Goal: Understand process/instructions: Learn how to perform a task or action

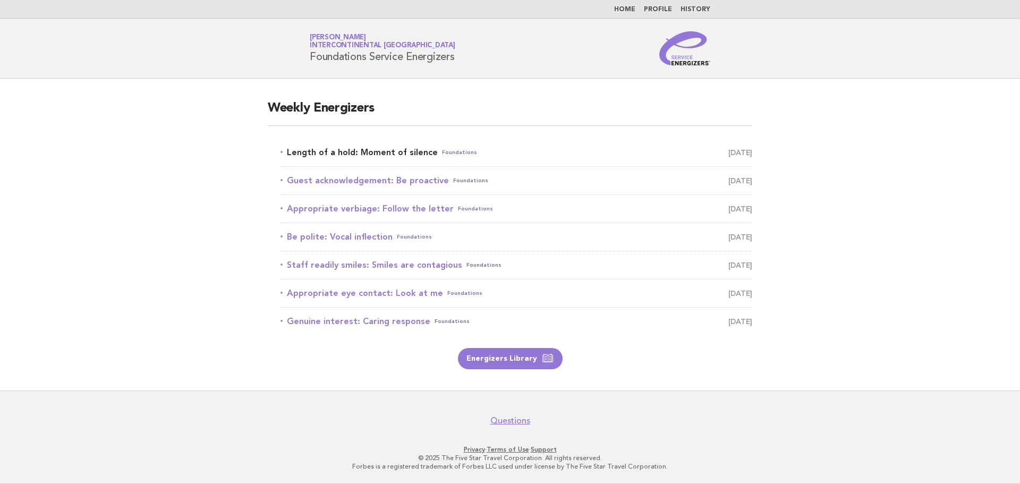
click at [358, 156] on link "Length of a hold: Moment of silence Foundations [DATE]" at bounding box center [517, 152] width 472 height 15
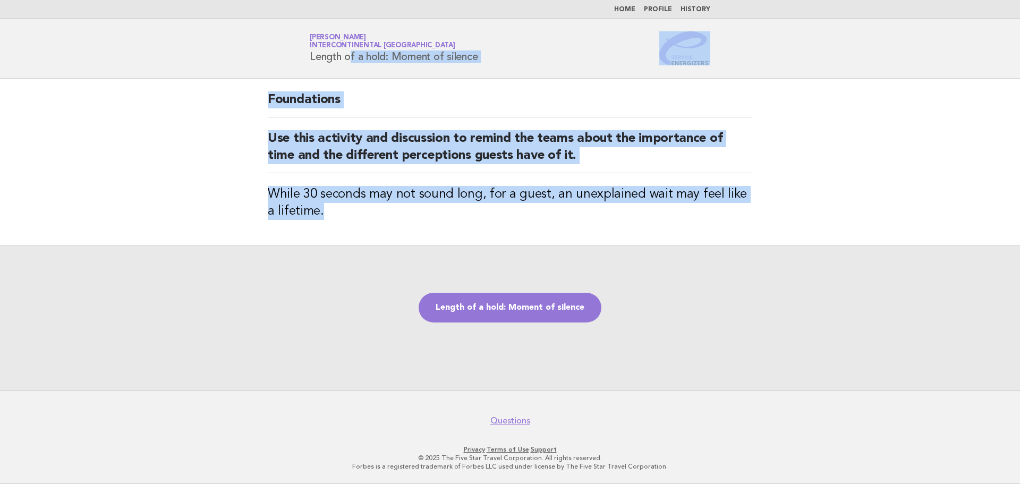
drag, startPoint x: 294, startPoint y: 49, endPoint x: 492, endPoint y: 223, distance: 263.2
click at [492, 223] on body "Home Profile History Service Energizers Janice Lasangue InterContinental Doha B…" at bounding box center [510, 242] width 1020 height 484
copy body "Length of a hold: Moment of silence Foundations Use this activity and discussio…"
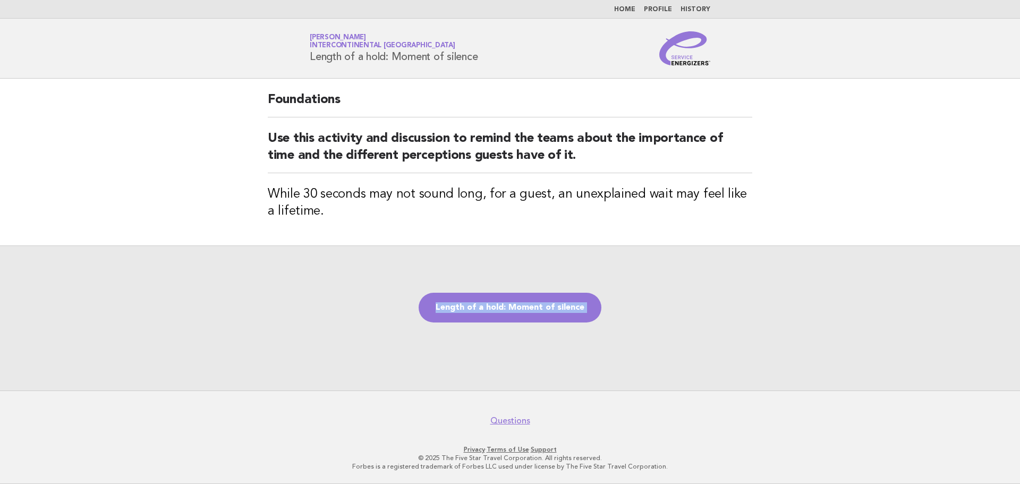
drag, startPoint x: 398, startPoint y: 249, endPoint x: 420, endPoint y: 355, distance: 108.4
click at [401, 405] on body "Home Profile History Service Energizers Janice Lasangue InterContinental Doha B…" at bounding box center [510, 242] width 1020 height 484
click at [515, 339] on div "Length of a hold: Moment of silence" at bounding box center [510, 317] width 1020 height 145
click at [515, 309] on link "Length of a hold: Moment of silence" at bounding box center [510, 308] width 183 height 30
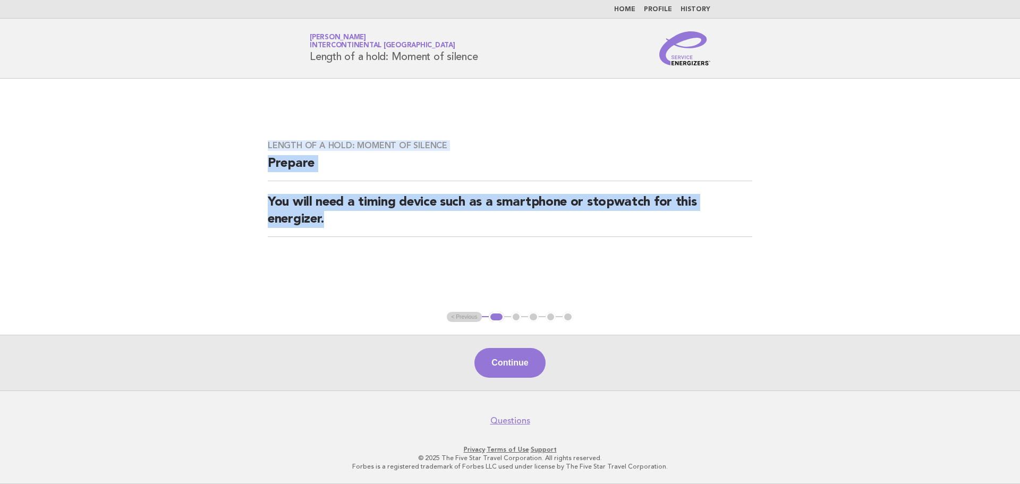
drag, startPoint x: 258, startPoint y: 133, endPoint x: 447, endPoint y: 261, distance: 228.7
click at [447, 261] on div "Length of a hold: Moment of silence Prepare You will need a timing device such …" at bounding box center [510, 195] width 510 height 135
click at [246, 100] on main "Length of a hold: Moment of silence Prepare You will need a timing device such …" at bounding box center [510, 235] width 1020 height 312
drag, startPoint x: 295, startPoint y: 53, endPoint x: 431, endPoint y: 232, distance: 224.8
click at [432, 242] on body "Home Profile History Service Energizers Janice Lasangue InterContinental Doha B…" at bounding box center [510, 242] width 1020 height 484
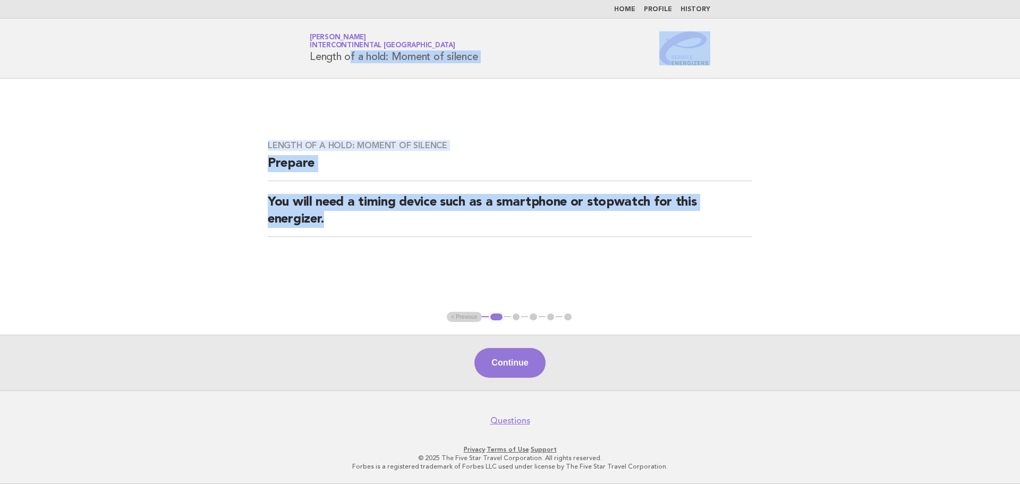
copy body "Length of a hold: Moment of silence Length of a hold: Moment of silence Prepare…"
click at [503, 254] on div "Length of a hold: Moment of silence Prepare You will need a timing device such …" at bounding box center [510, 195] width 510 height 135
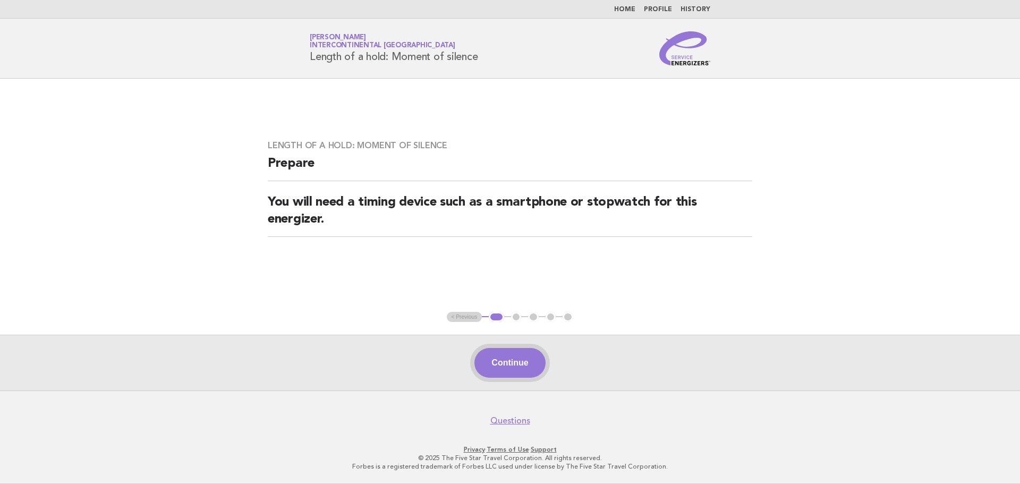
click at [494, 356] on button "Continue" at bounding box center [509, 363] width 71 height 30
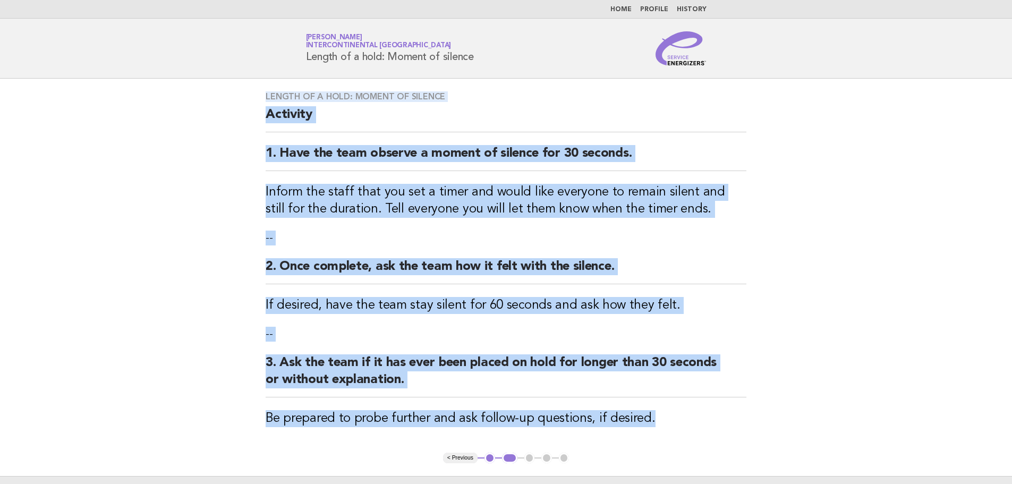
drag, startPoint x: 253, startPoint y: 98, endPoint x: 649, endPoint y: 437, distance: 520.8
click at [649, 437] on div "Length of a hold: Moment of silence Activity 1. Have the team observe a moment …" at bounding box center [506, 266] width 506 height 374
copy div "Length of a hold: Moment of silence Activity 1. Have the team observe a moment …"
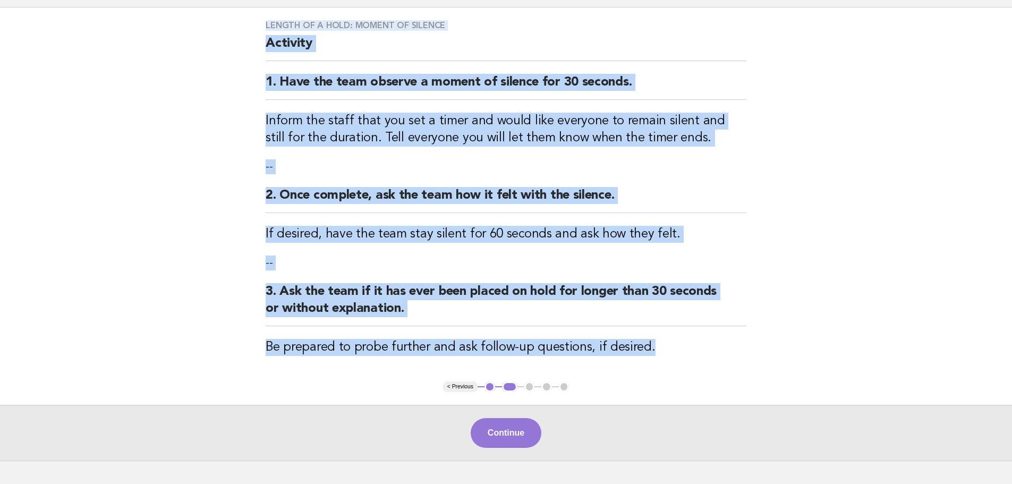
scroll to position [141, 0]
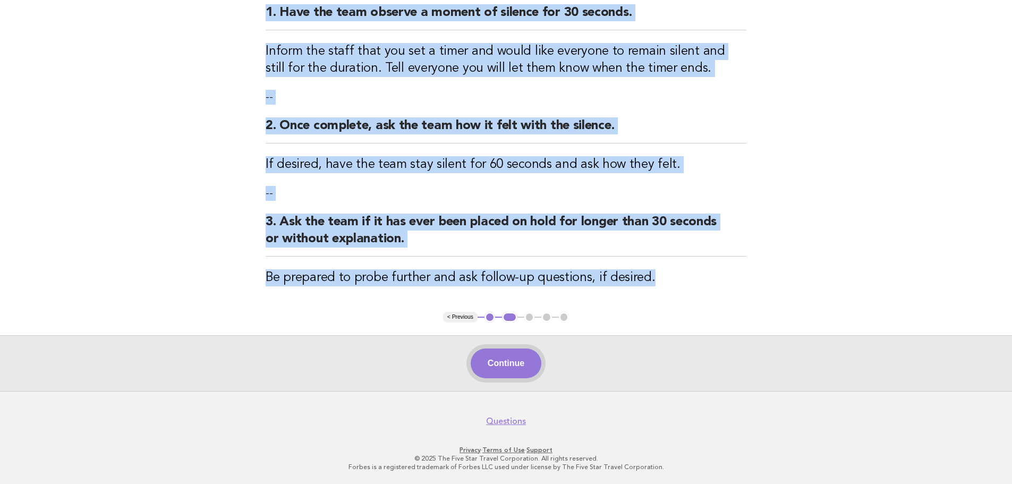
click at [496, 360] on button "Continue" at bounding box center [506, 364] width 71 height 30
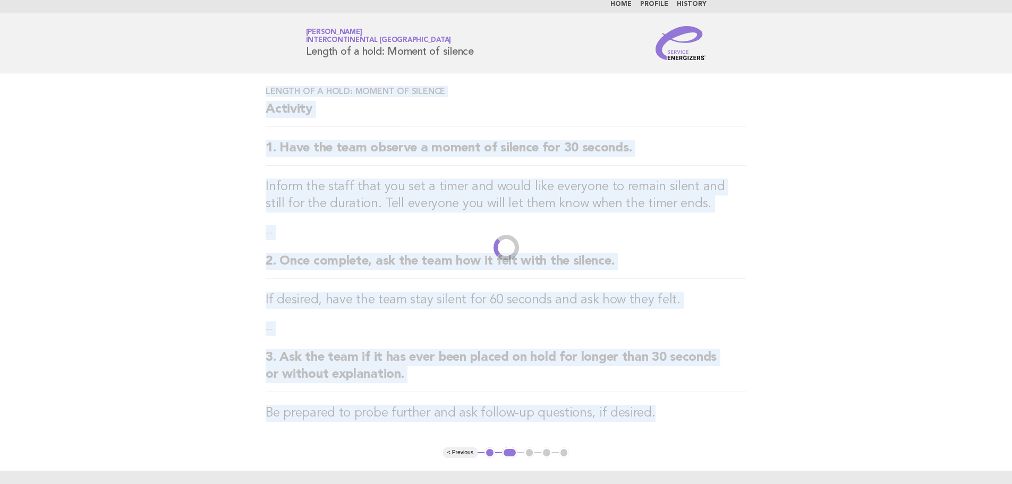
scroll to position [0, 0]
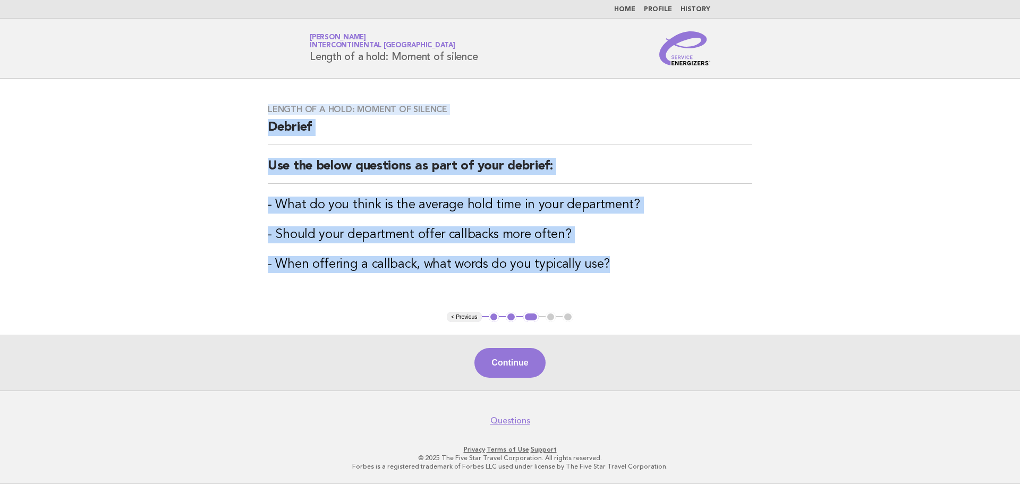
drag, startPoint x: 254, startPoint y: 114, endPoint x: 632, endPoint y: 287, distance: 414.9
click at [632, 287] on main "Length of a hold: Moment of silence Debrief Use the below questions as part of …" at bounding box center [510, 235] width 1020 height 312
copy div "Length of a hold: Moment of silence Debrief Use the below questions as part of …"
click at [503, 361] on button "Continue" at bounding box center [509, 363] width 71 height 30
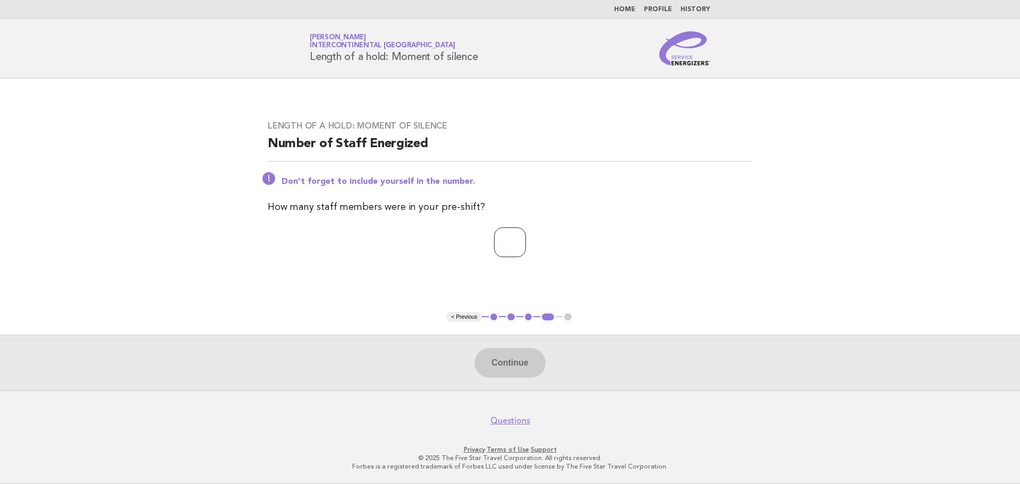
click at [508, 245] on input "number" at bounding box center [510, 242] width 32 height 30
type input "**"
click at [523, 359] on button "Continue" at bounding box center [509, 363] width 71 height 30
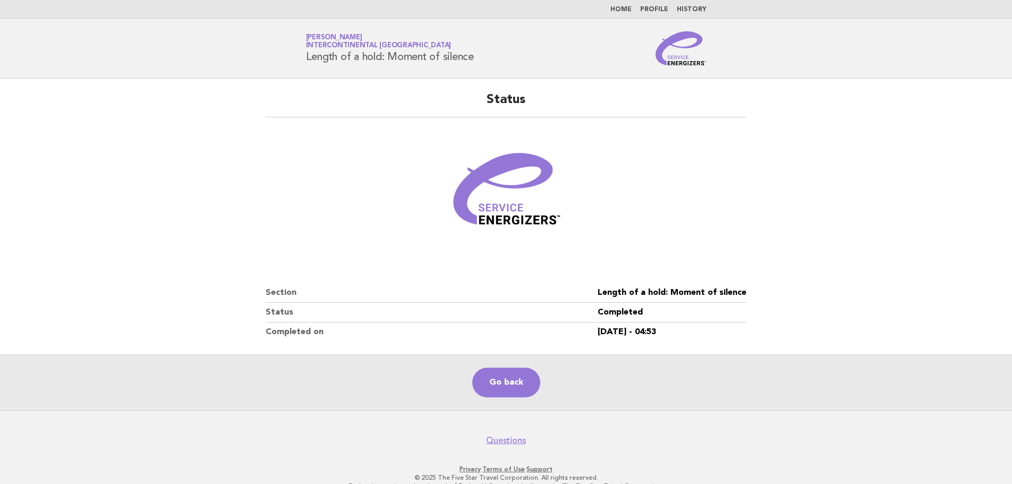
scroll to position [19, 0]
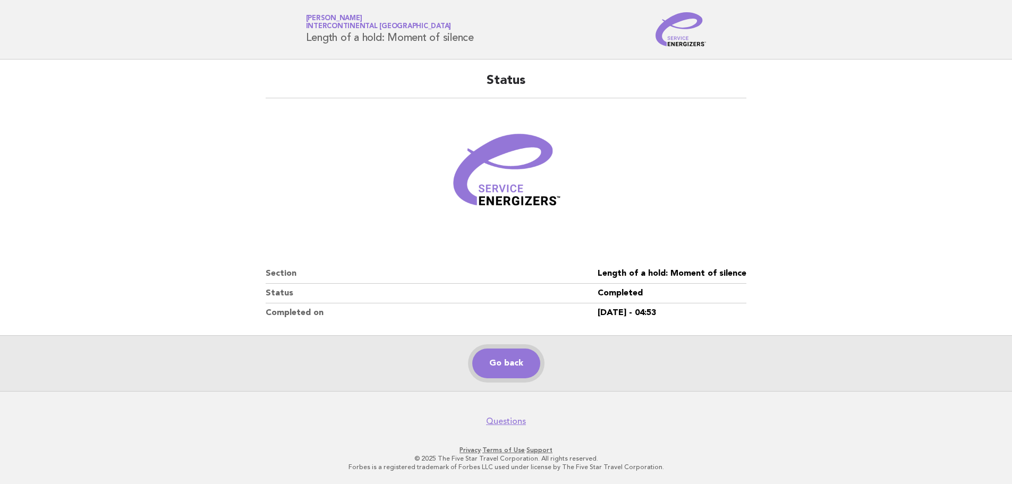
click at [498, 360] on link "Go back" at bounding box center [506, 364] width 68 height 30
